Goal: Find contact information: Find contact information

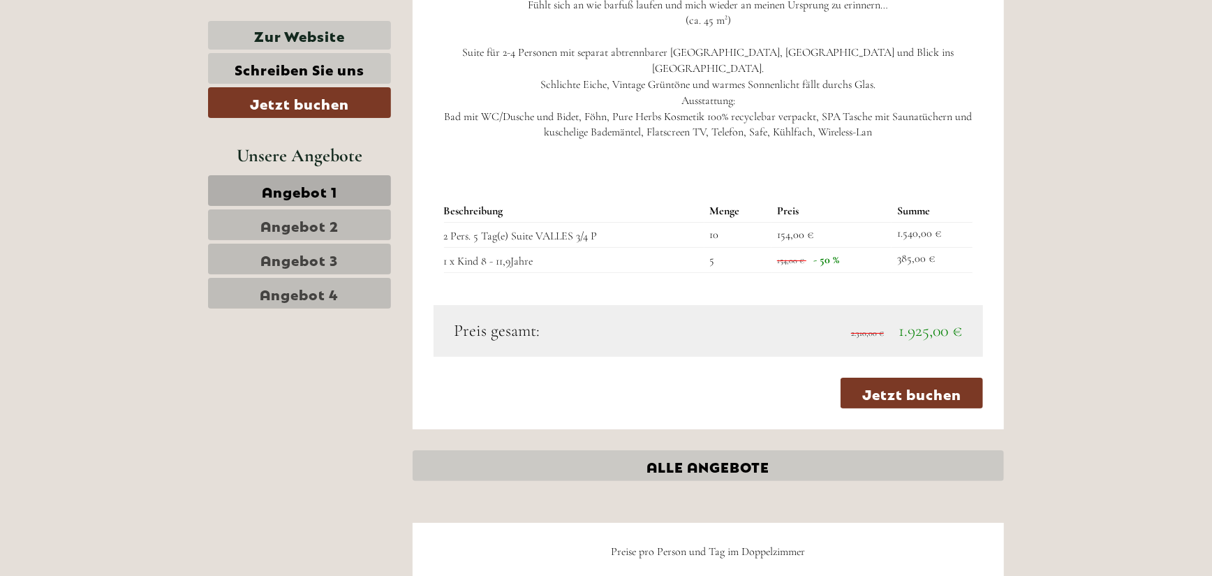
scroll to position [3632, 0]
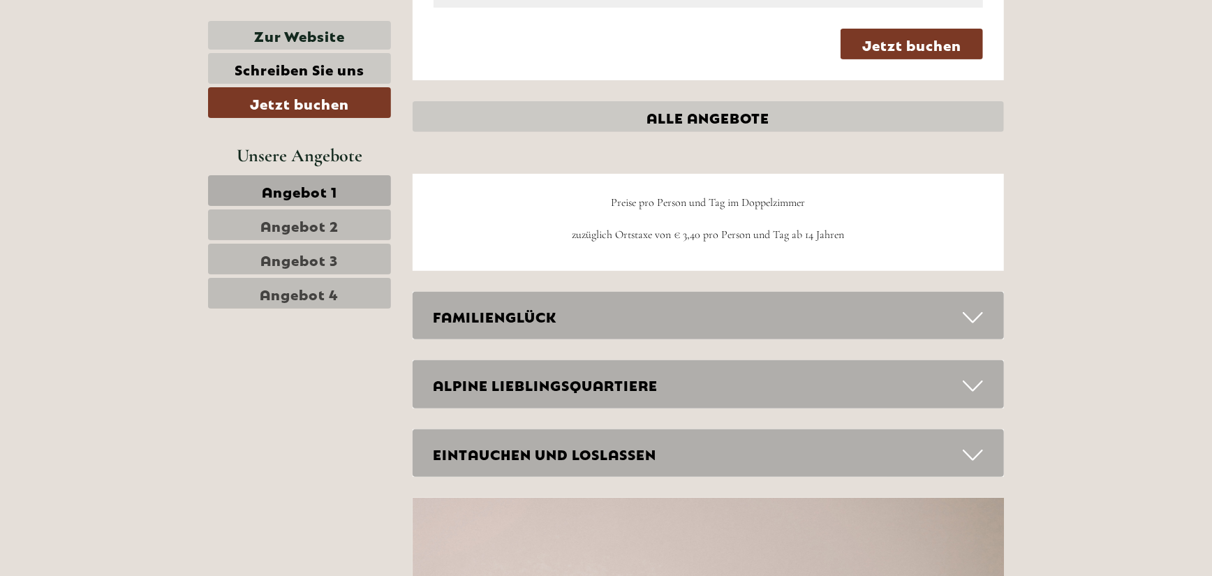
click at [955, 307] on div "FAMILIENGLÜCK" at bounding box center [709, 316] width 592 height 48
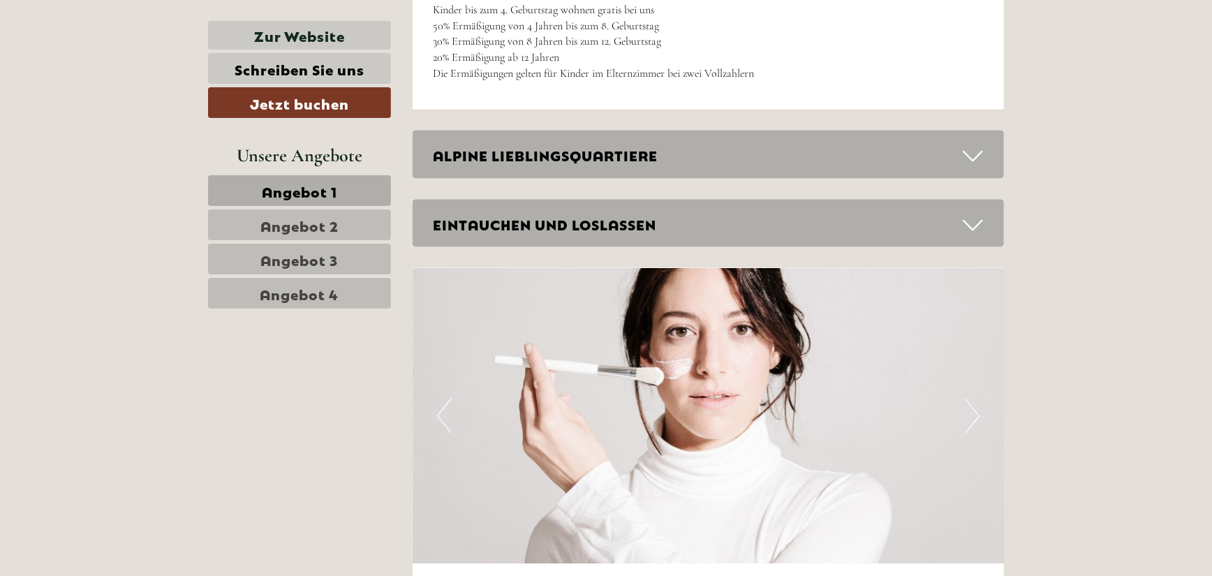
scroll to position [4539, 0]
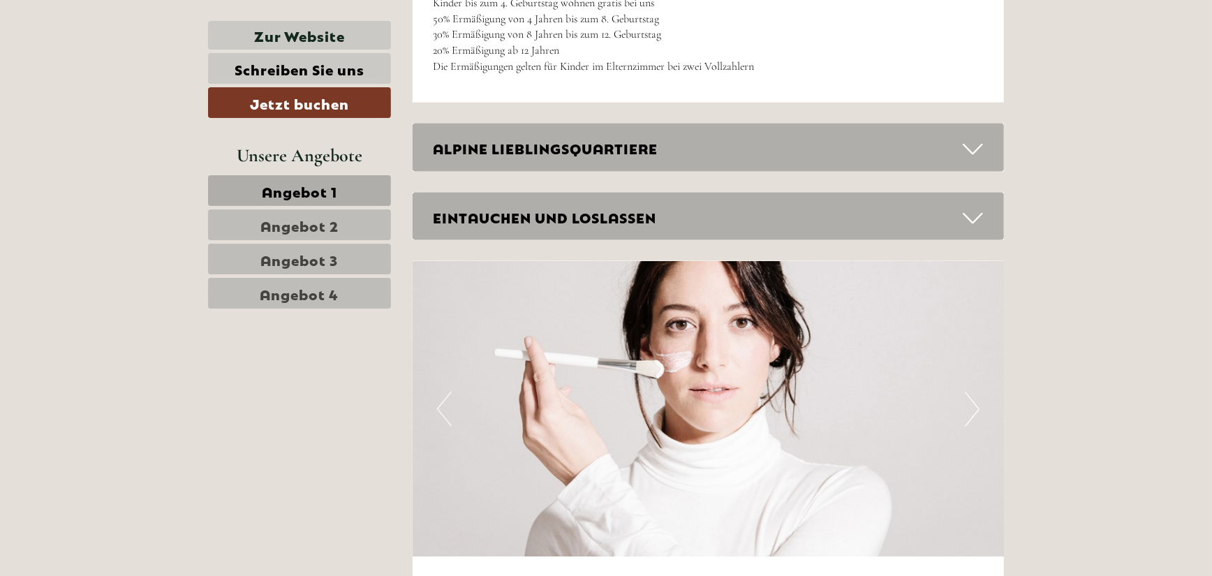
click at [974, 152] on icon at bounding box center [973, 150] width 20 height 24
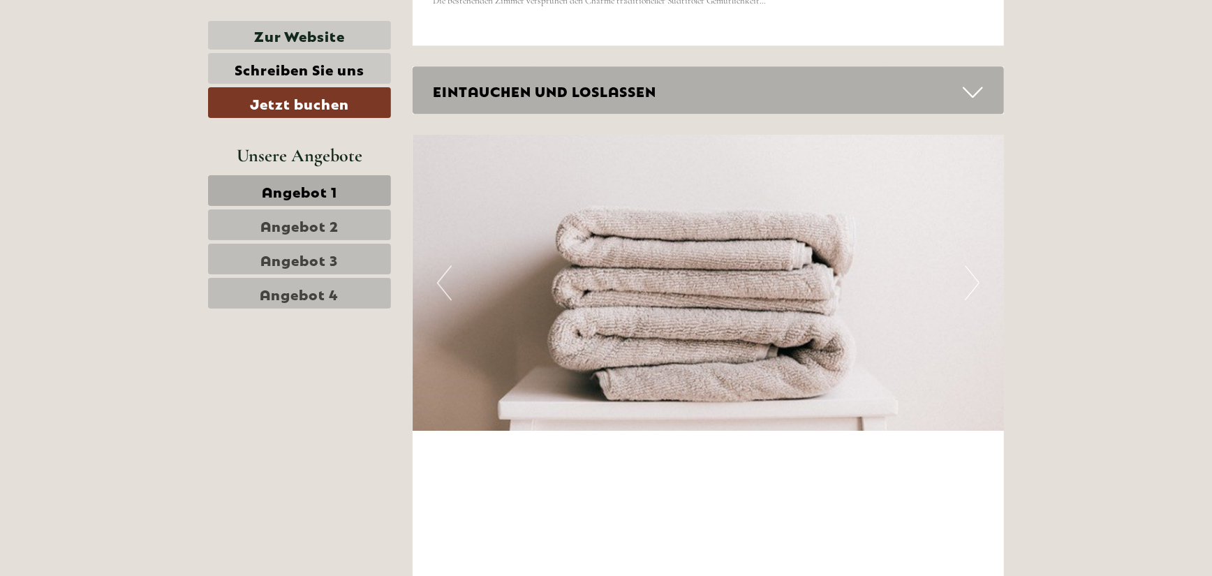
scroll to position [5517, 0]
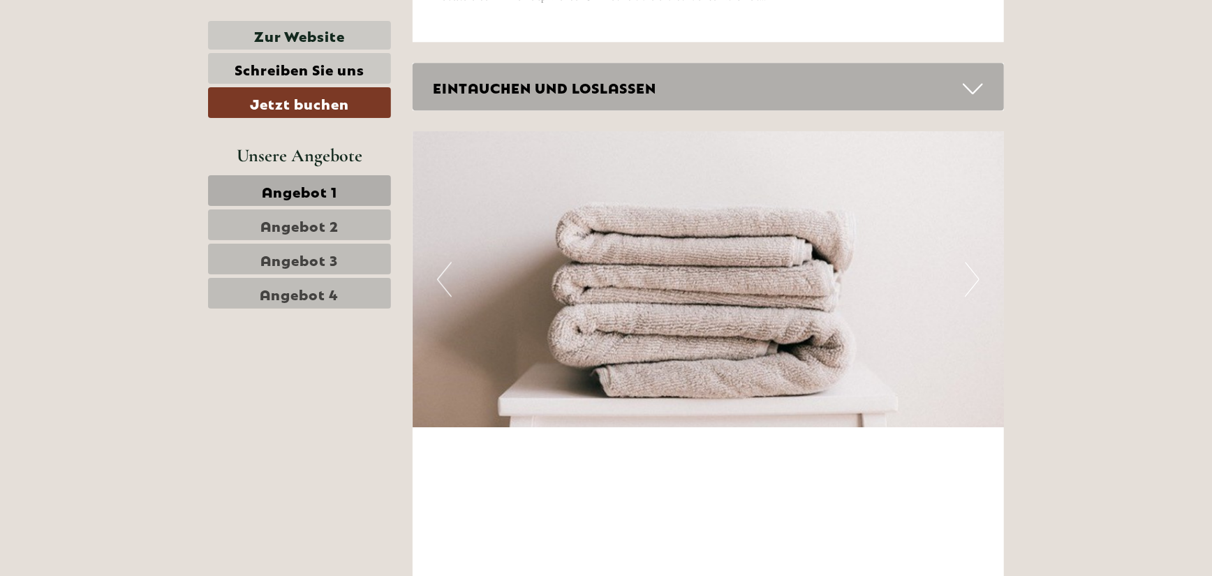
click at [978, 89] on icon at bounding box center [973, 89] width 20 height 24
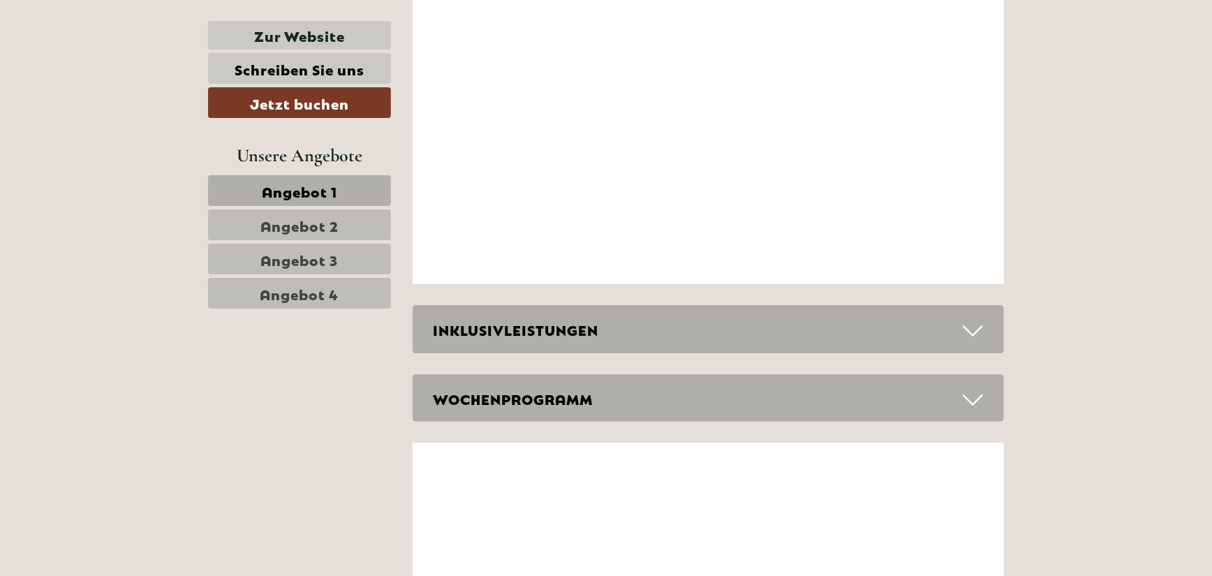
scroll to position [6914, 0]
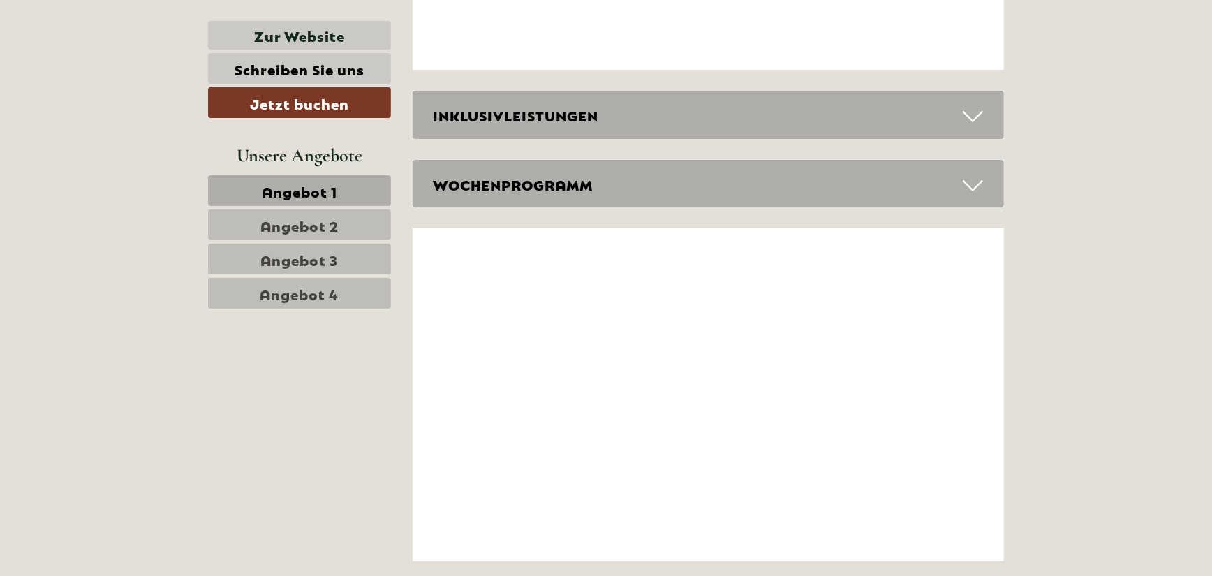
click at [961, 108] on div "INKLUSIVLEISTUNGEN" at bounding box center [709, 115] width 592 height 48
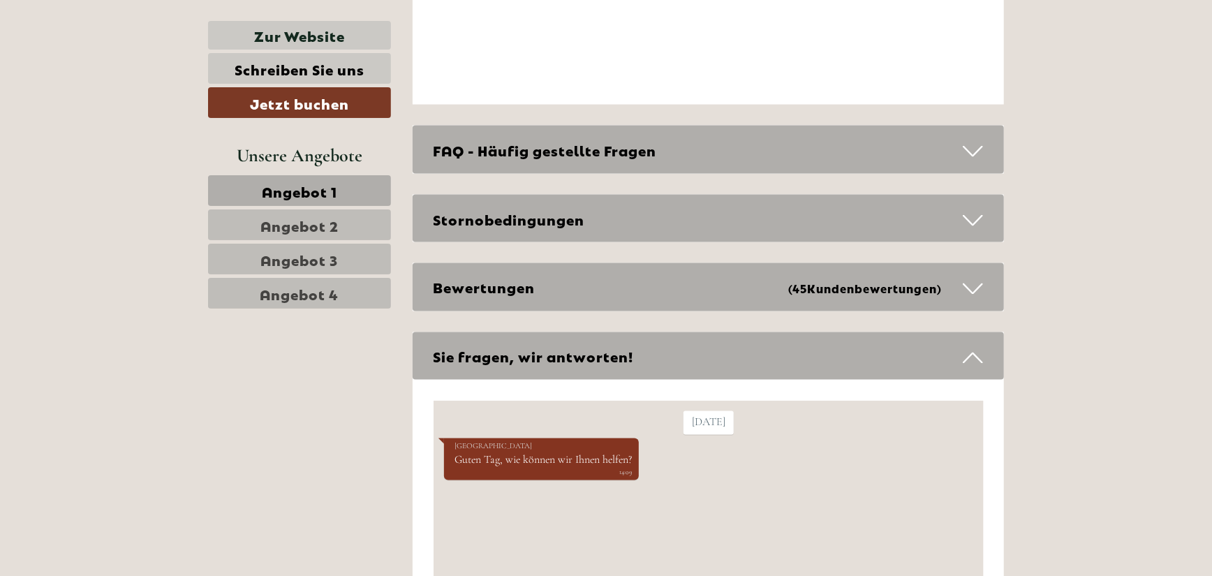
scroll to position [8101, 0]
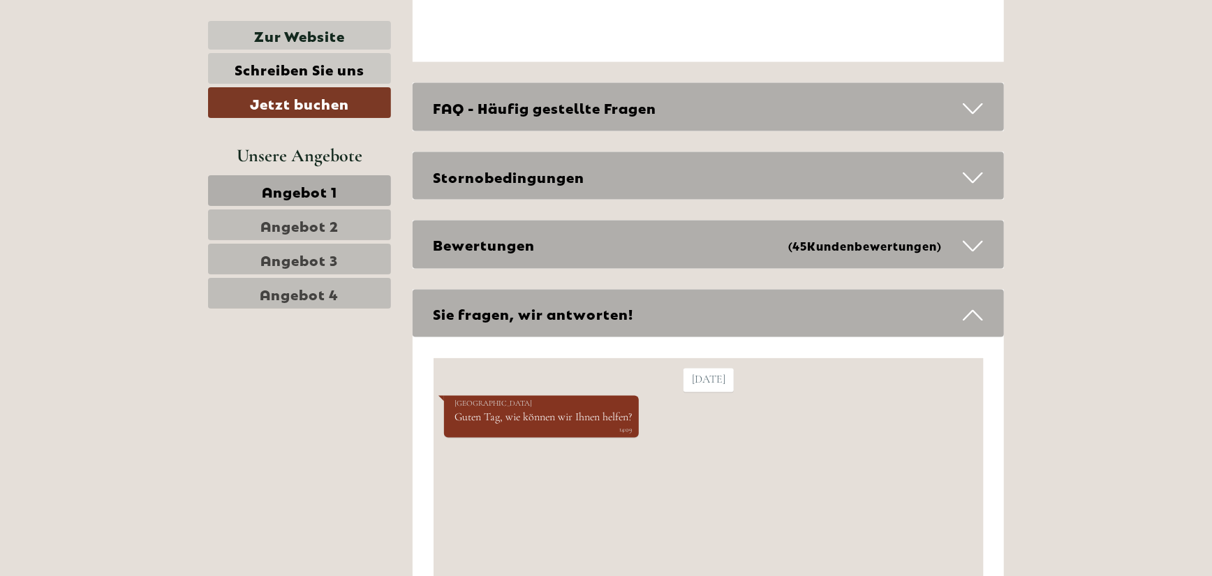
click at [958, 235] on span "(45 Kundenbewertungen )" at bounding box center [875, 245] width 175 height 20
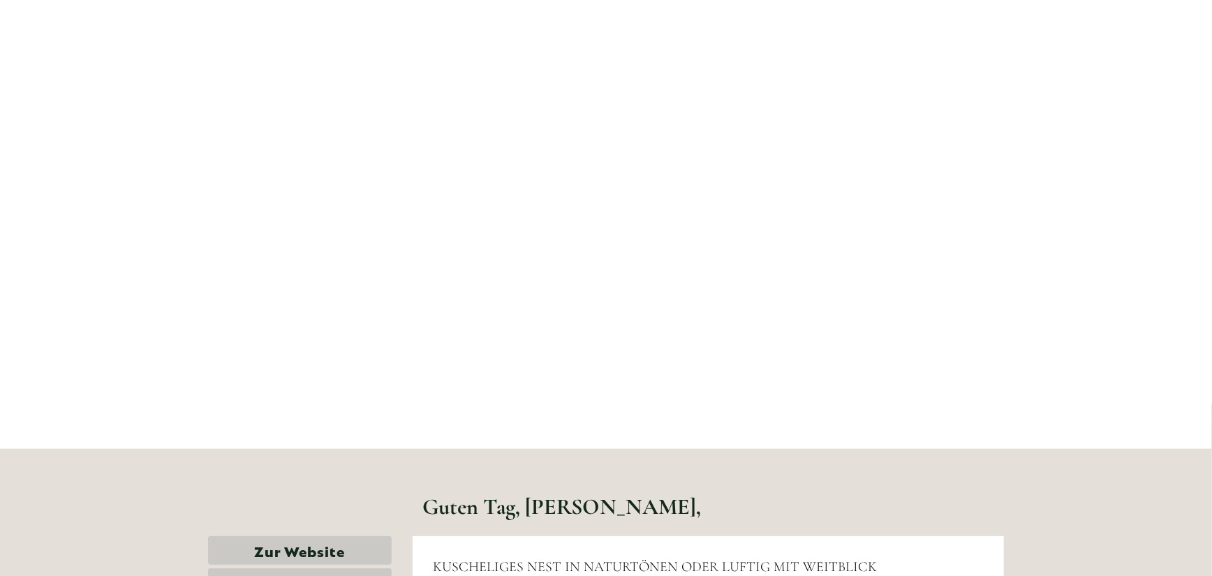
scroll to position [0, 0]
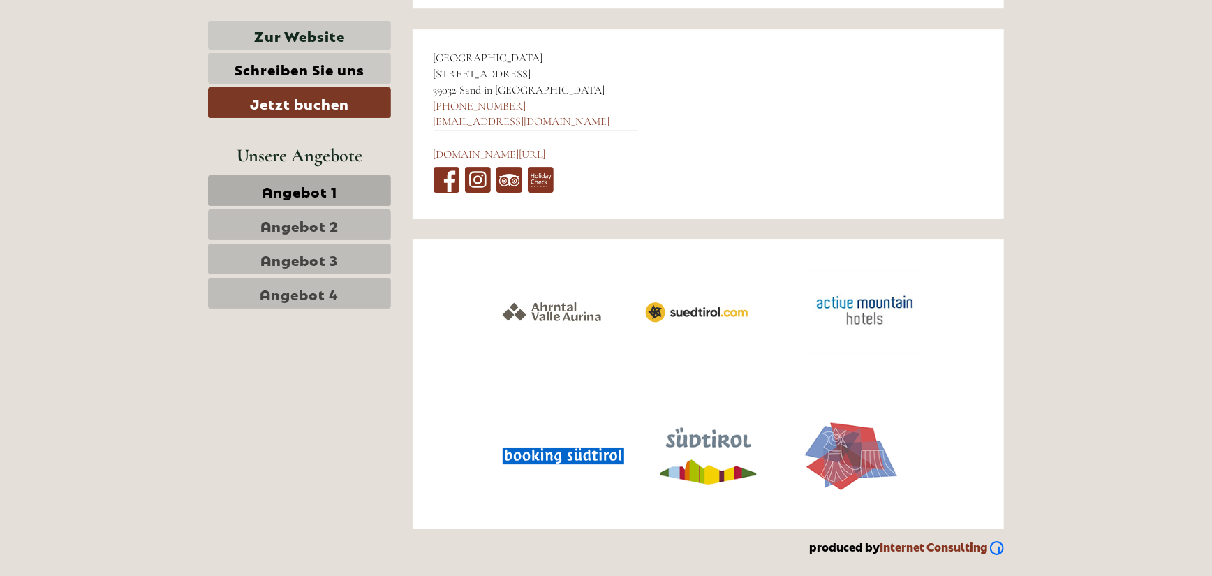
scroll to position [6030, 0]
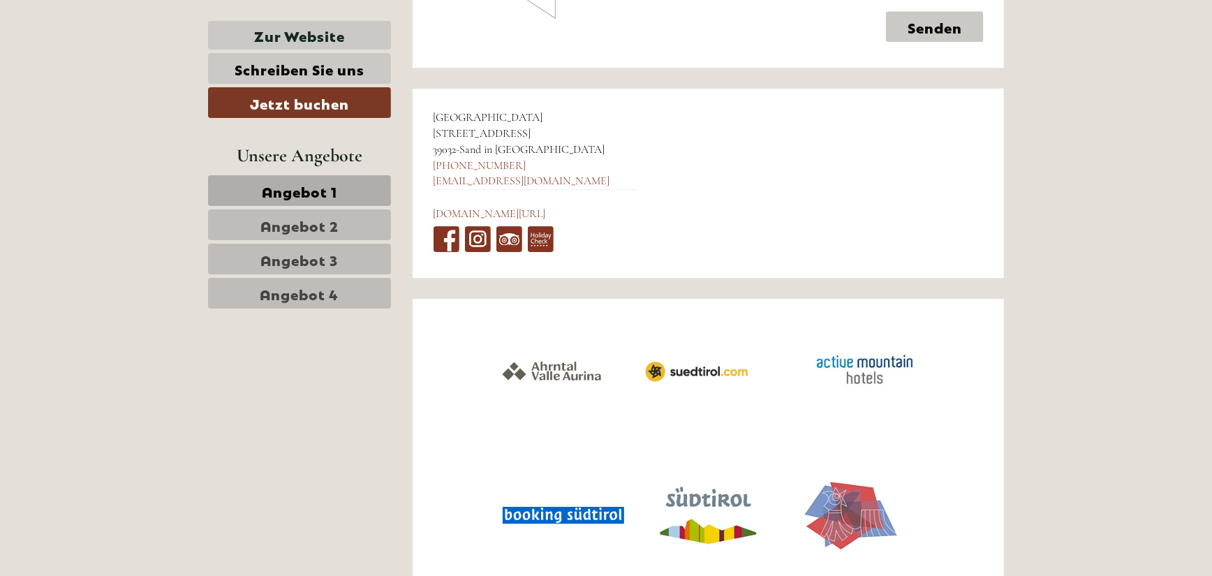
click at [432, 112] on div "Hotel Mühlenerhof [STREET_ADDRESS] [PHONE_NUMBER] [EMAIL_ADDRESS][DOMAIN_NAME] …" at bounding box center [536, 183] width 247 height 189
drag, startPoint x: 435, startPoint y: 111, endPoint x: 541, endPoint y: 147, distance: 111.3
click at [541, 147] on div "Hotel Mühlenerhof [STREET_ADDRESS] [PHONE_NUMBER] [EMAIL_ADDRESS][DOMAIN_NAME] …" at bounding box center [536, 183] width 247 height 189
copy div "Hotel Mühlenerhof [STREET_ADDRESS]"
